Goal: Find specific fact: Find specific fact

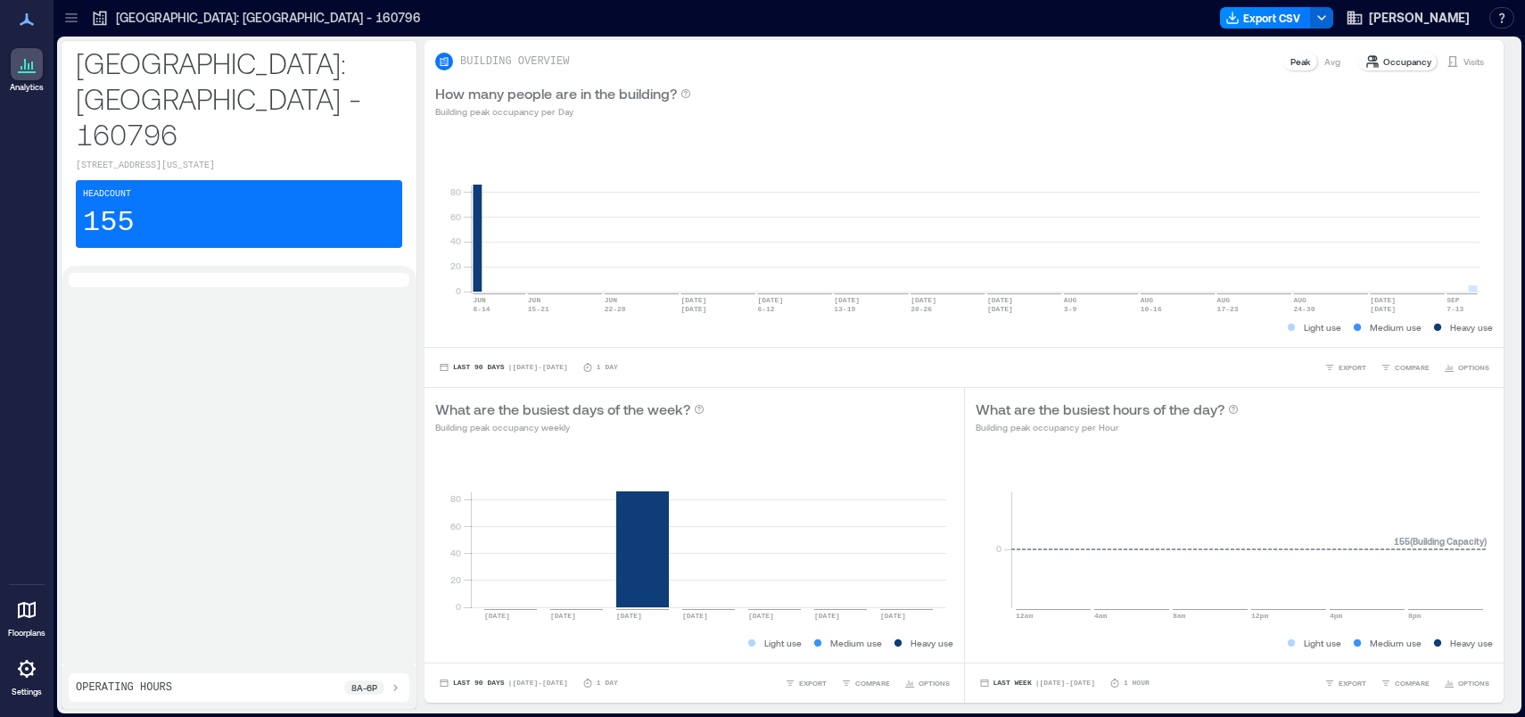
click at [23, 669] on icon at bounding box center [26, 668] width 21 height 21
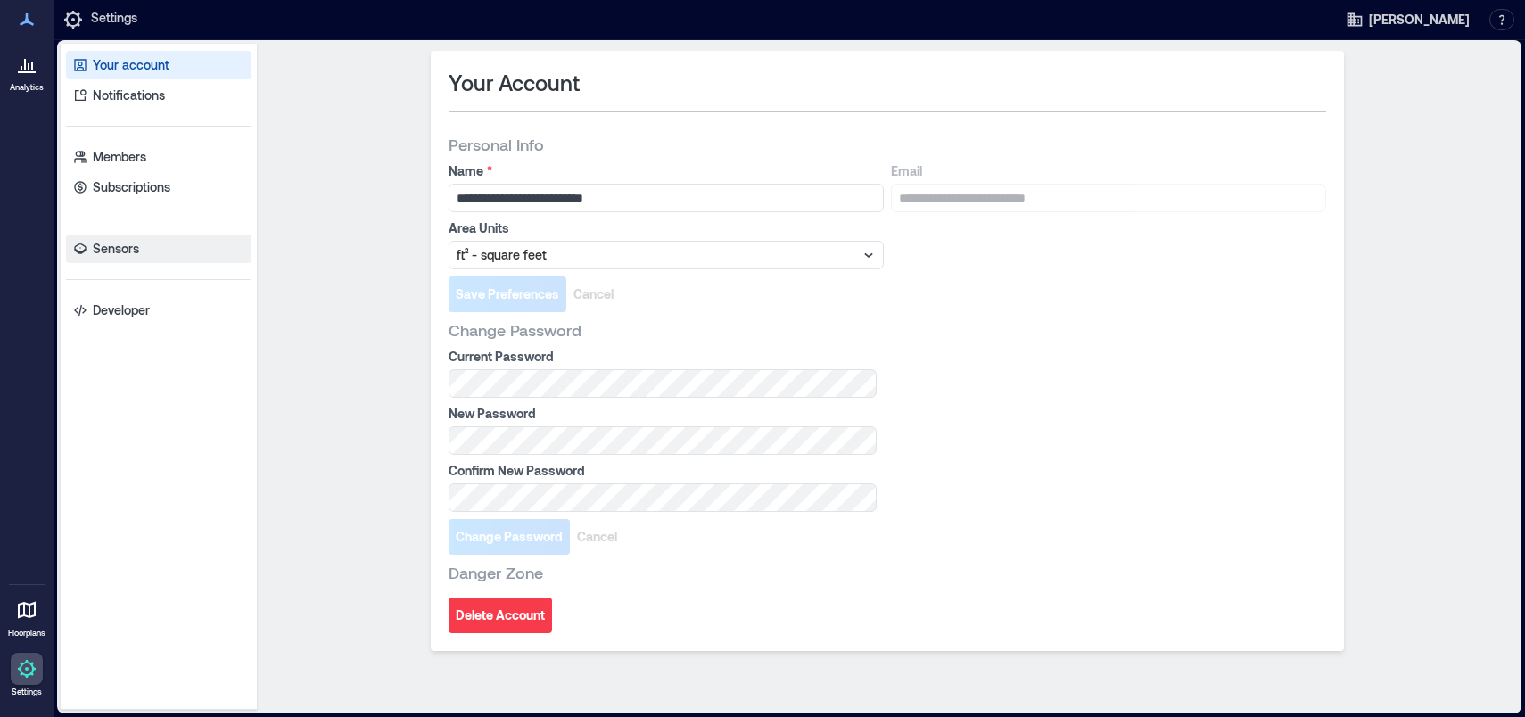
click at [135, 247] on p "Sensors" at bounding box center [116, 249] width 46 height 18
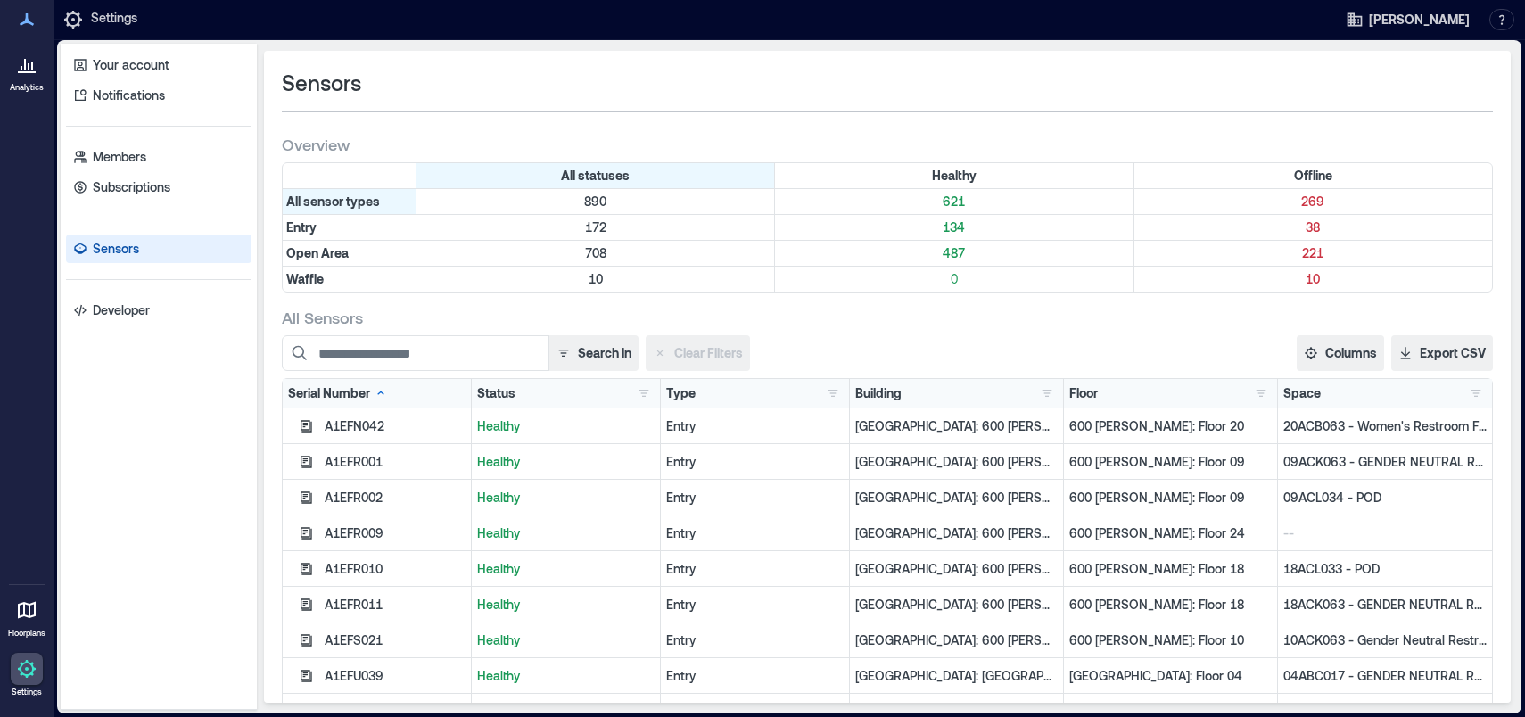
drag, startPoint x: 1003, startPoint y: 386, endPoint x: 1015, endPoint y: 381, distance: 13.6
click at [1015, 381] on div "Building [US_STATE][GEOGRAPHIC_DATA] - 159179 1 [GEOGRAPHIC_DATA]: [GEOGRAPHIC_…" at bounding box center [957, 393] width 214 height 29
click at [1037, 393] on button "button" at bounding box center [1047, 393] width 21 height 18
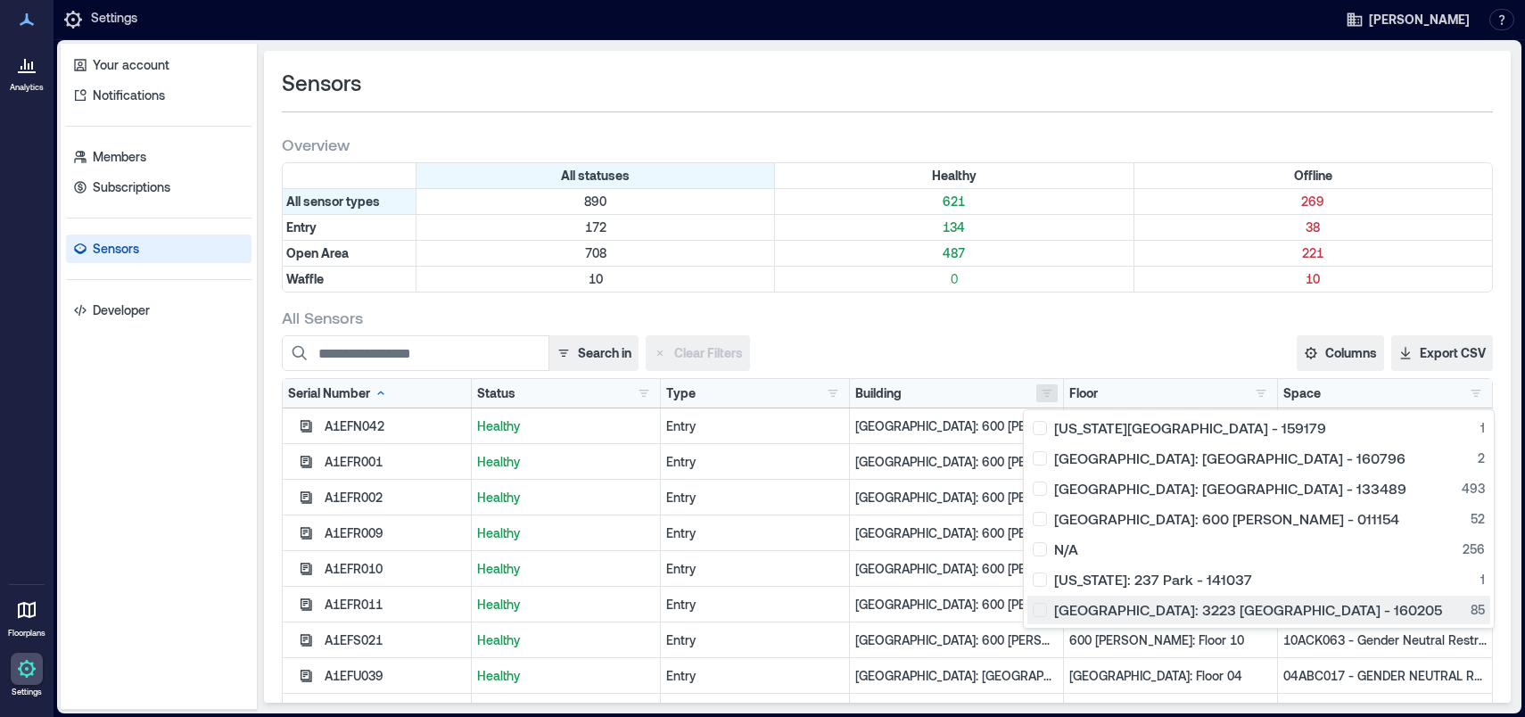
click at [1091, 605] on div "[GEOGRAPHIC_DATA]: 3223 [GEOGRAPHIC_DATA] - 160205 85" at bounding box center [1259, 610] width 452 height 18
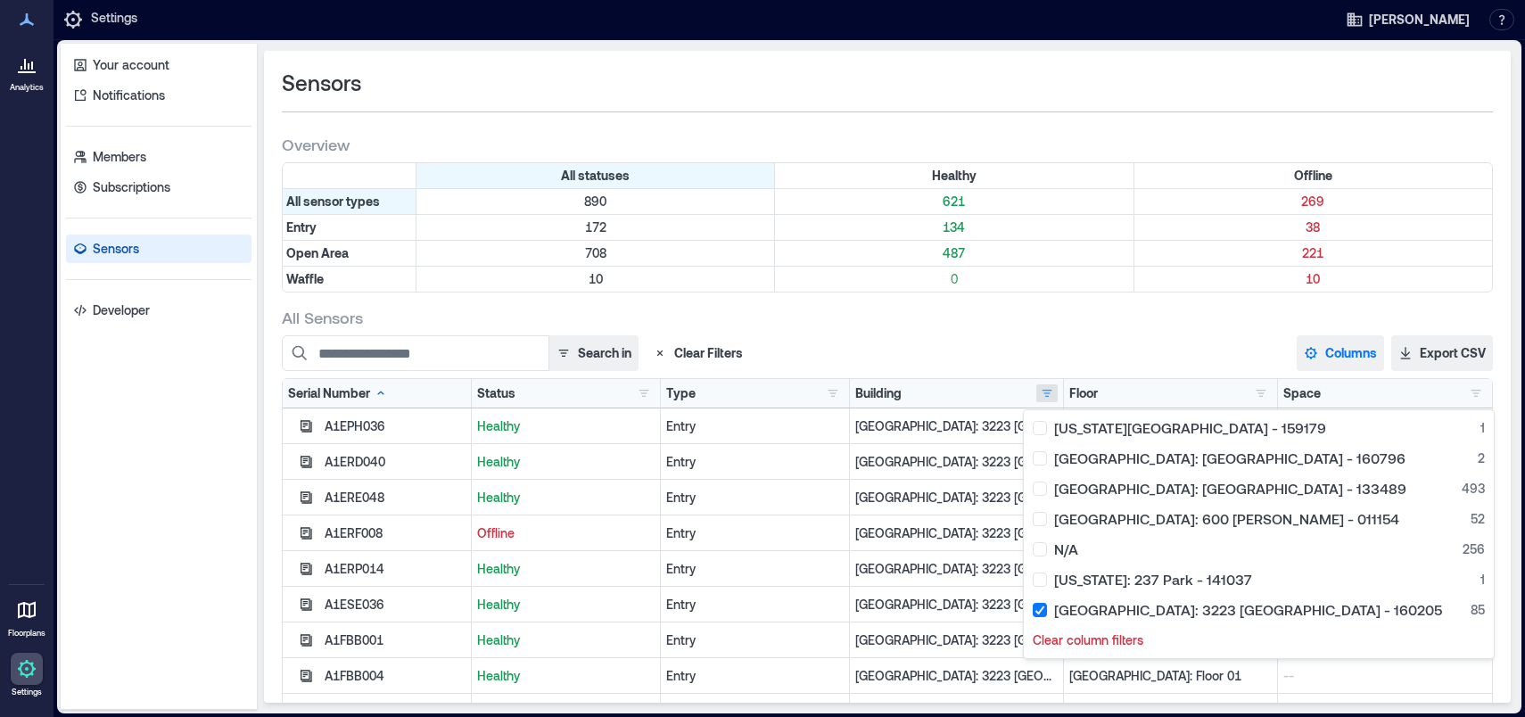
click at [1340, 343] on button "Columns" at bounding box center [1340, 353] width 87 height 36
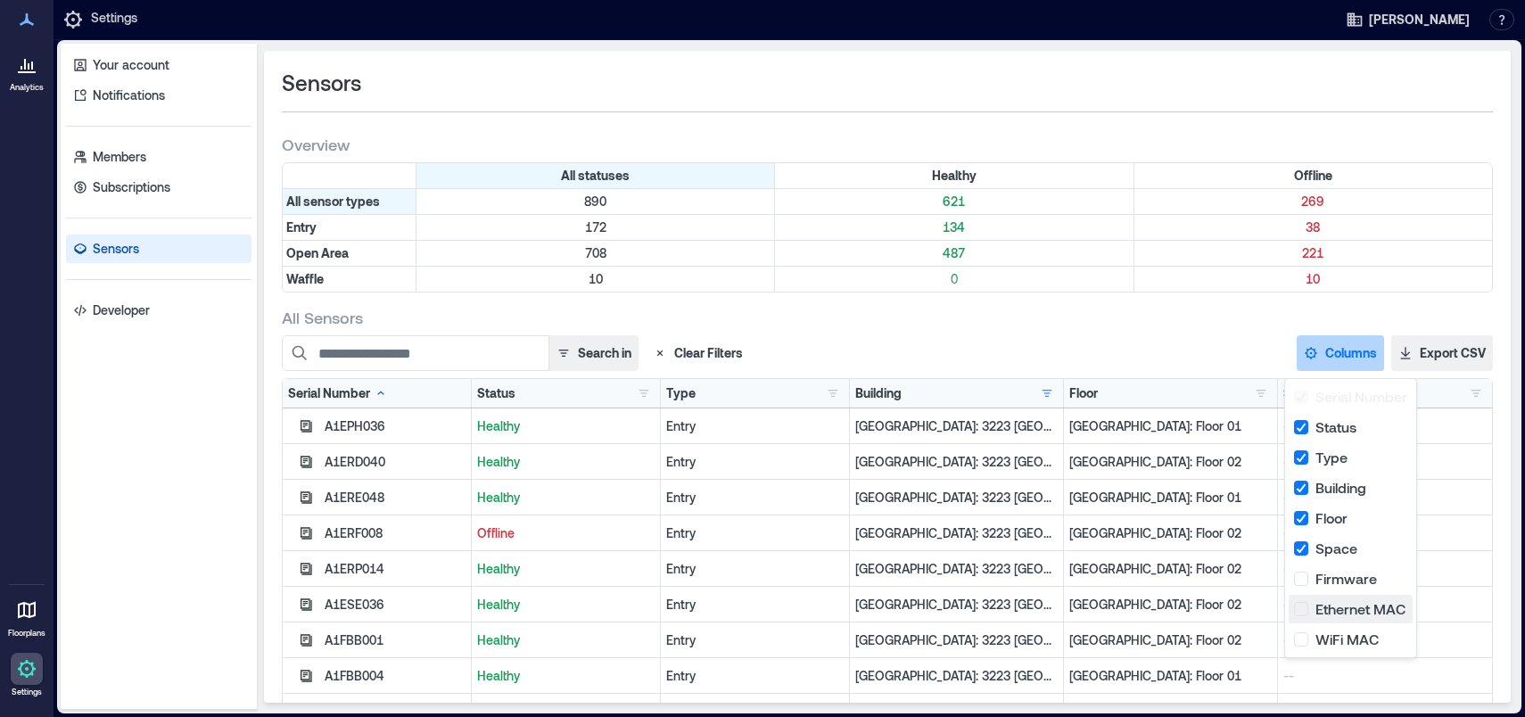
click at [1302, 607] on button "Ethernet MAC" at bounding box center [1351, 609] width 124 height 29
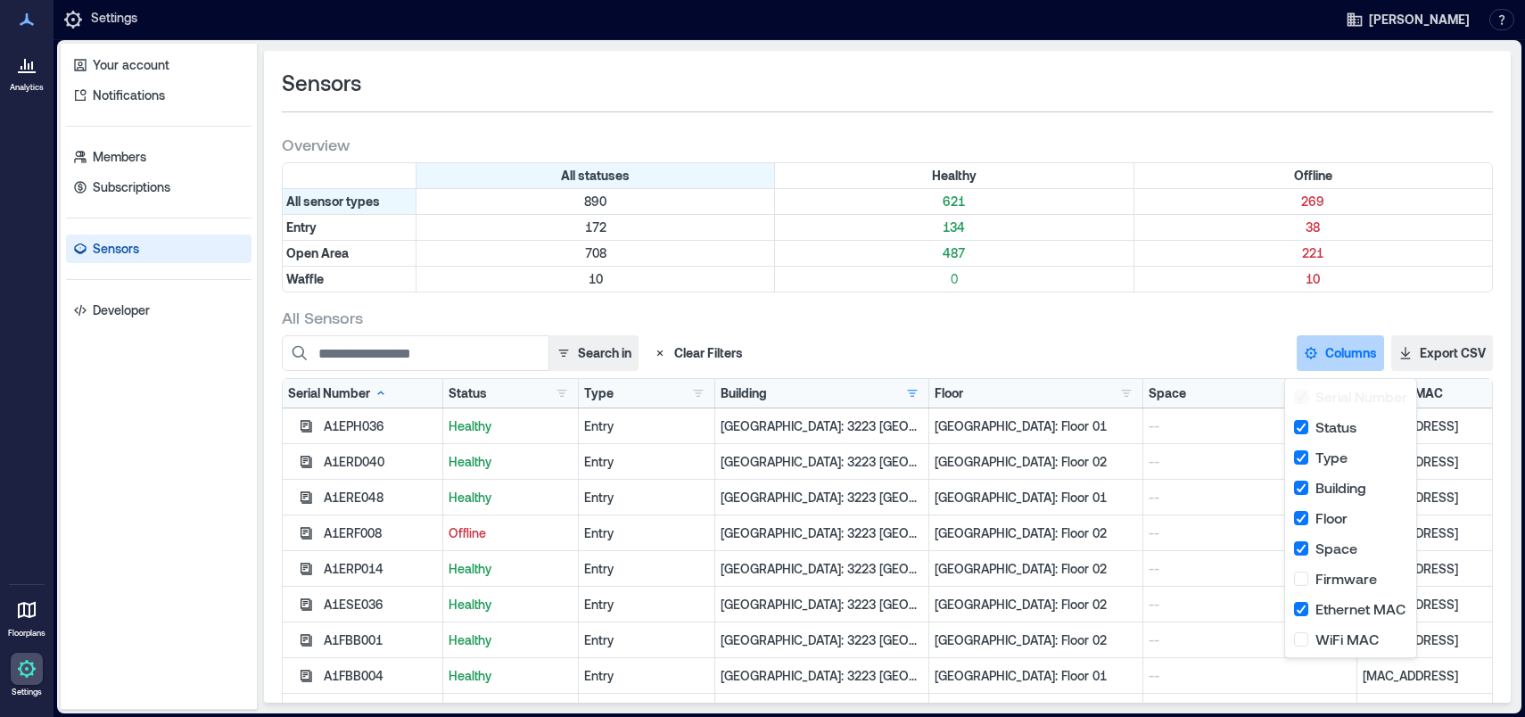
click at [1446, 530] on p "[MAC_ADDRESS]" at bounding box center [1425, 534] width 124 height 18
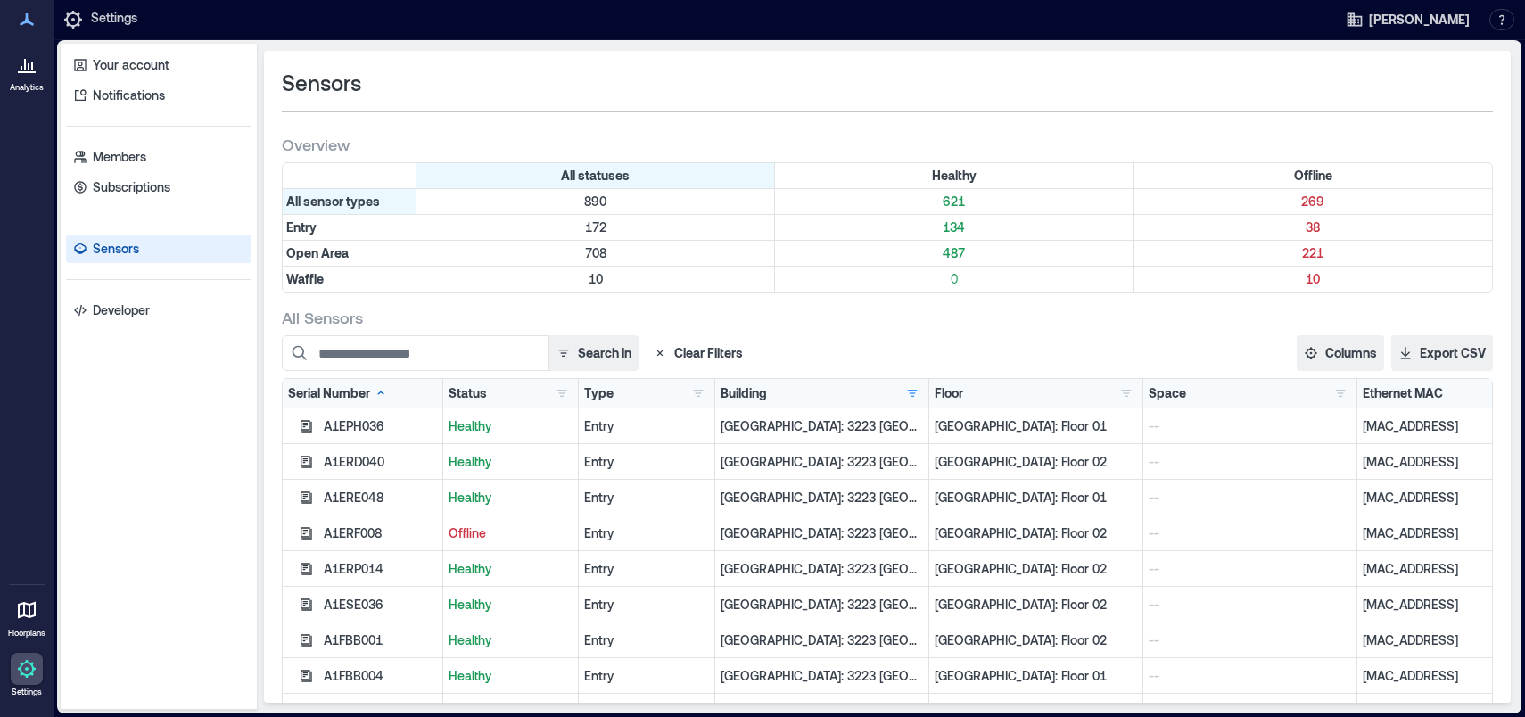
drag, startPoint x: 1446, startPoint y: 530, endPoint x: 1329, endPoint y: 533, distance: 116.9
click at [1329, 533] on div "A1ERF008 Offline Entry [GEOGRAPHIC_DATA]: 3223 [GEOGRAPHIC_DATA] - 160205 [GEOG…" at bounding box center [888, 534] width 1210 height 36
copy div "[MAC_ADDRESS]"
